Goal: Information Seeking & Learning: Learn about a topic

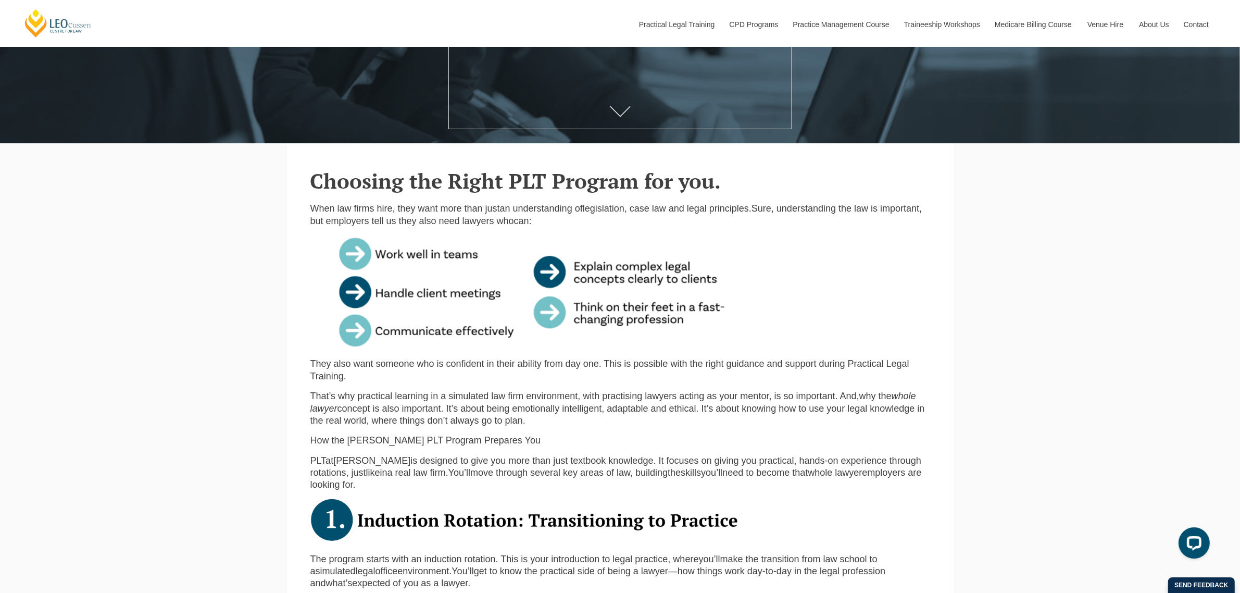
scroll to position [130, 0]
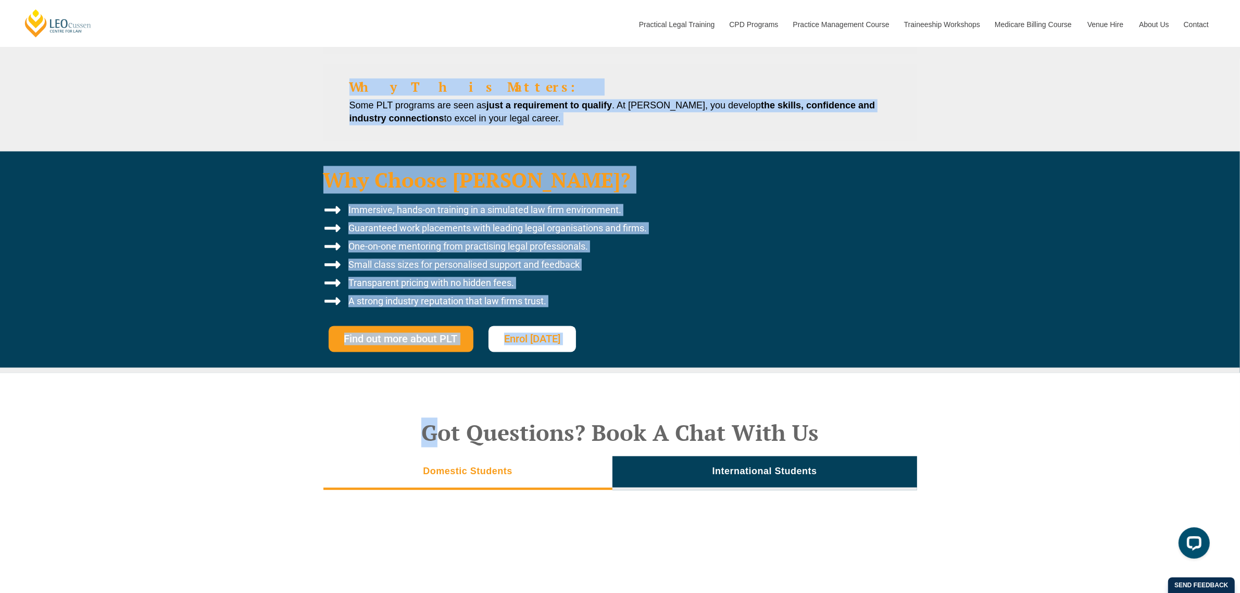
scroll to position [2605, 0]
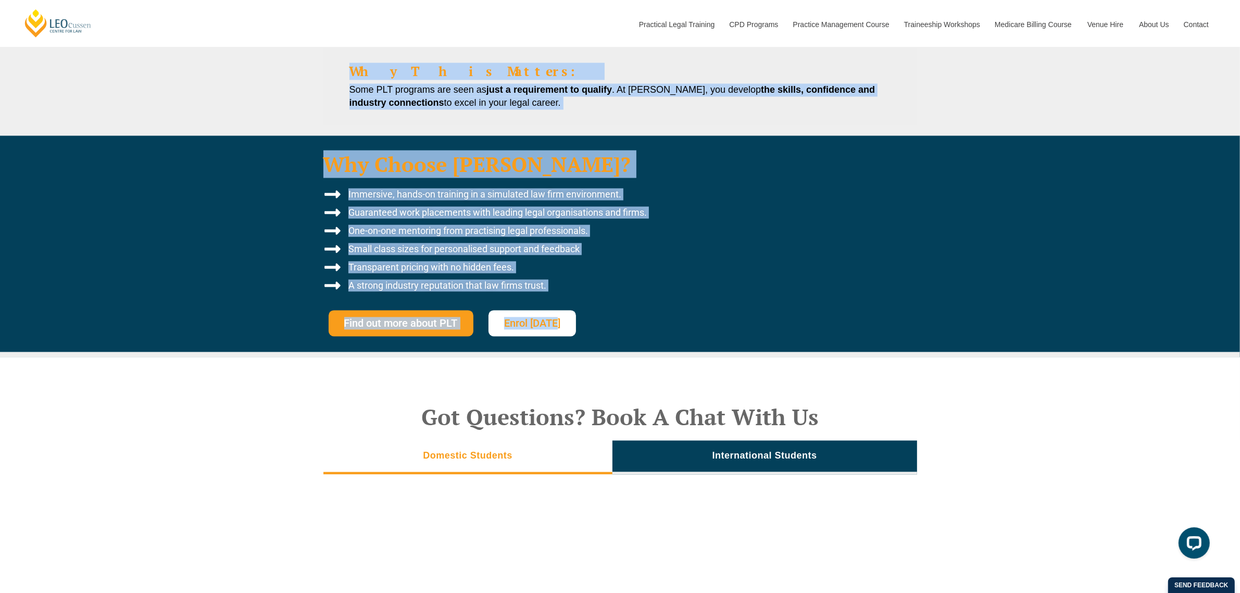
drag, startPoint x: 327, startPoint y: 128, endPoint x: 628, endPoint y: 301, distance: 347.4
copy div "How to Choose the Right PLT for You Choosing a Practical Legal Training (PLT) p…"
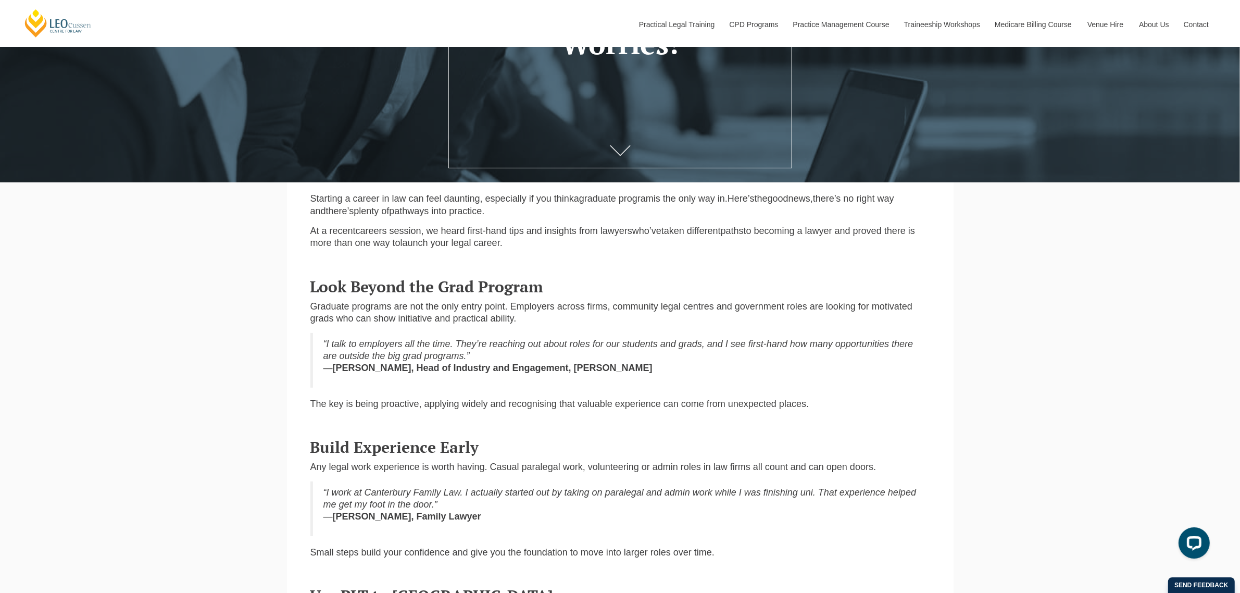
scroll to position [326, 0]
